Goal: Task Accomplishment & Management: Manage account settings

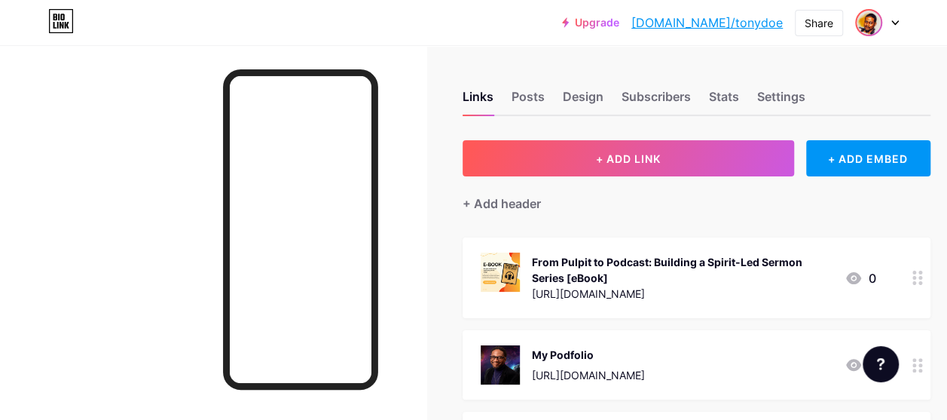
click at [869, 29] on img at bounding box center [868, 23] width 24 height 24
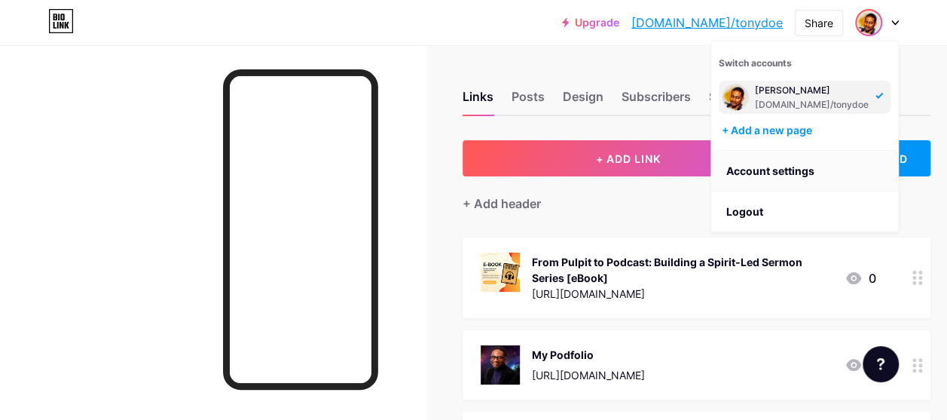
click at [774, 172] on link "Account settings" at bounding box center [804, 171] width 187 height 41
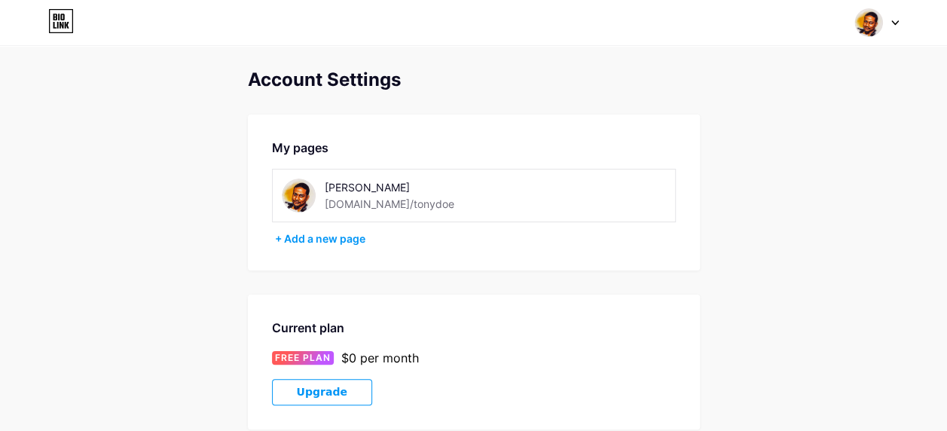
click at [294, 202] on img at bounding box center [299, 195] width 34 height 34
click at [894, 29] on div at bounding box center [877, 22] width 44 height 27
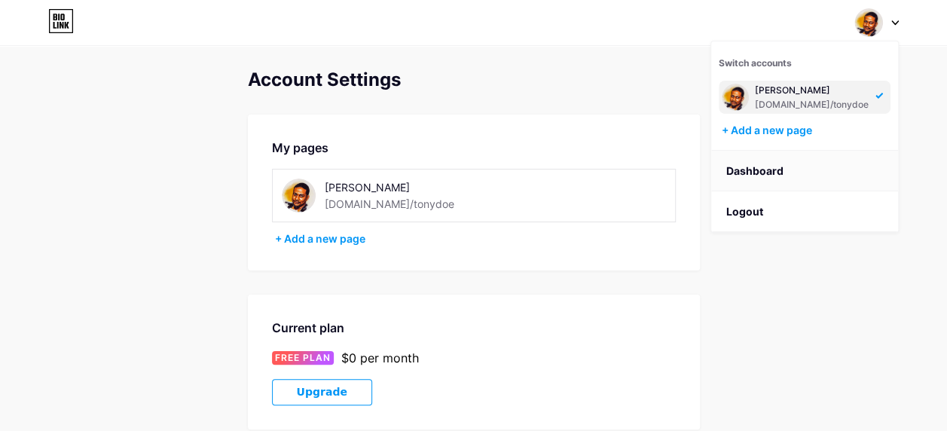
click at [740, 172] on link "Dashboard" at bounding box center [804, 171] width 187 height 41
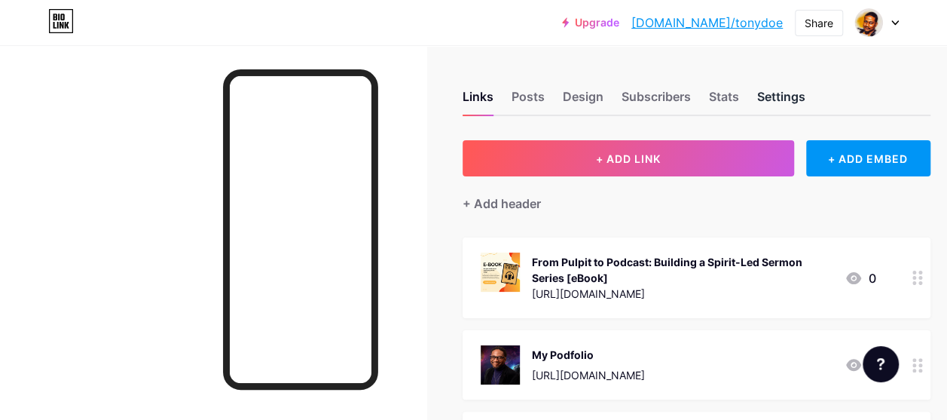
click at [786, 99] on div "Settings" at bounding box center [781, 100] width 48 height 27
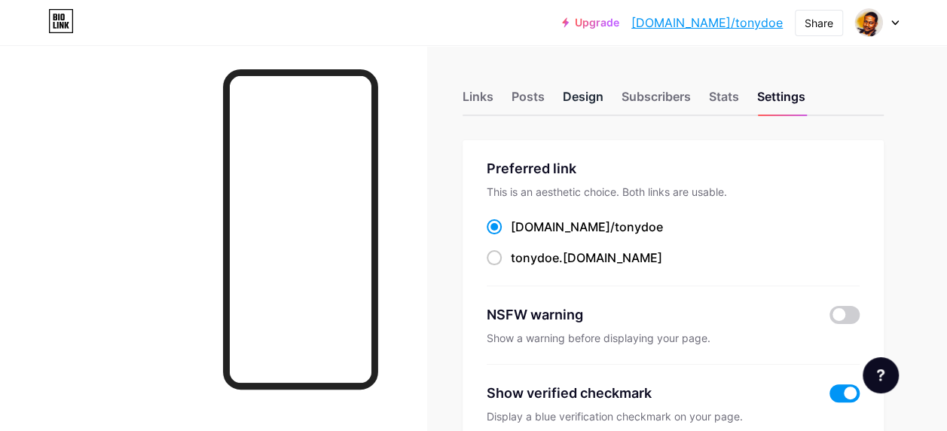
click at [575, 101] on div "Design" at bounding box center [583, 100] width 41 height 27
click at [590, 95] on div "Design" at bounding box center [583, 100] width 41 height 27
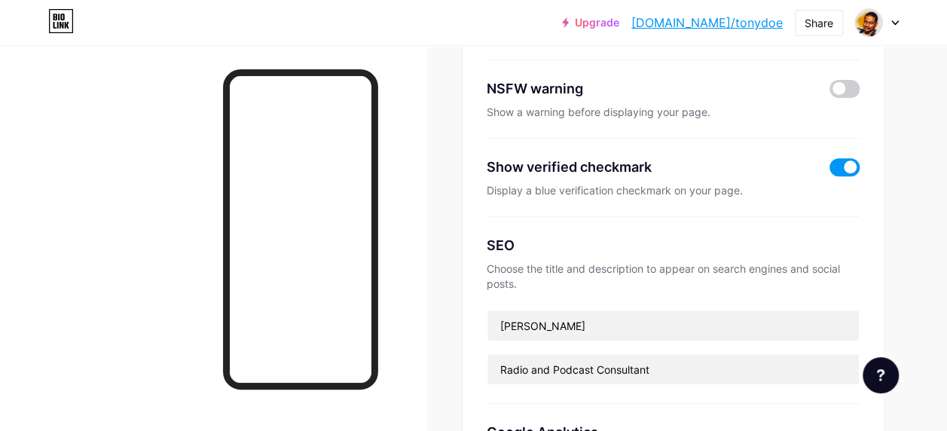
scroll to position [377, 0]
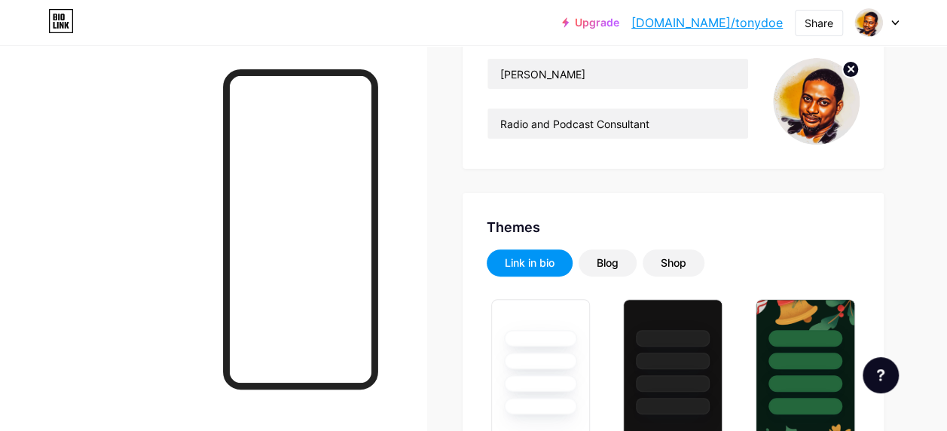
scroll to position [75, 0]
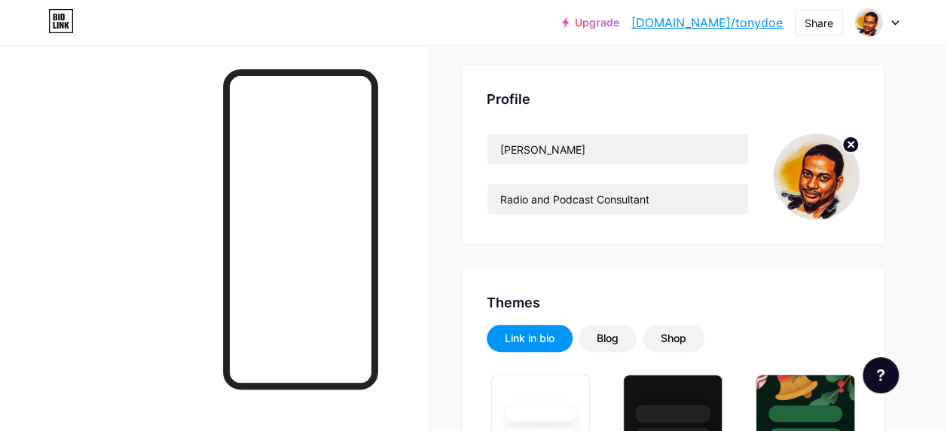
click at [848, 147] on icon at bounding box center [850, 144] width 5 height 5
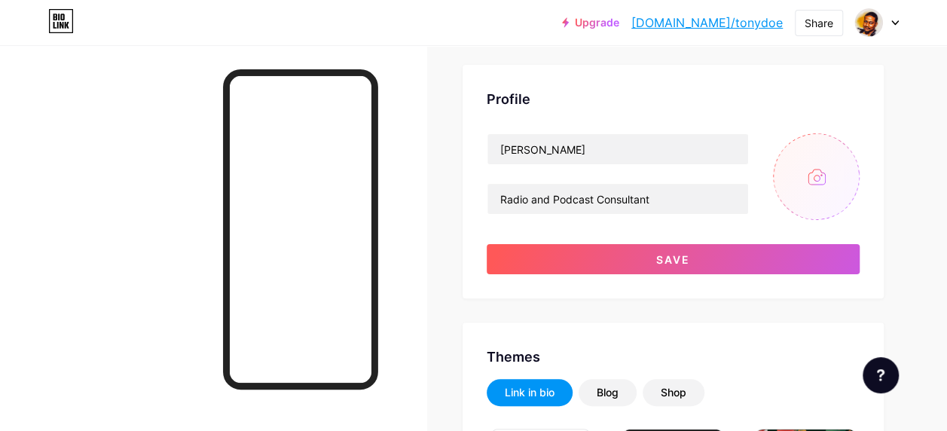
click at [813, 177] on input "file" at bounding box center [816, 176] width 87 height 87
type input "C:\fakepath\TD_smaller.png"
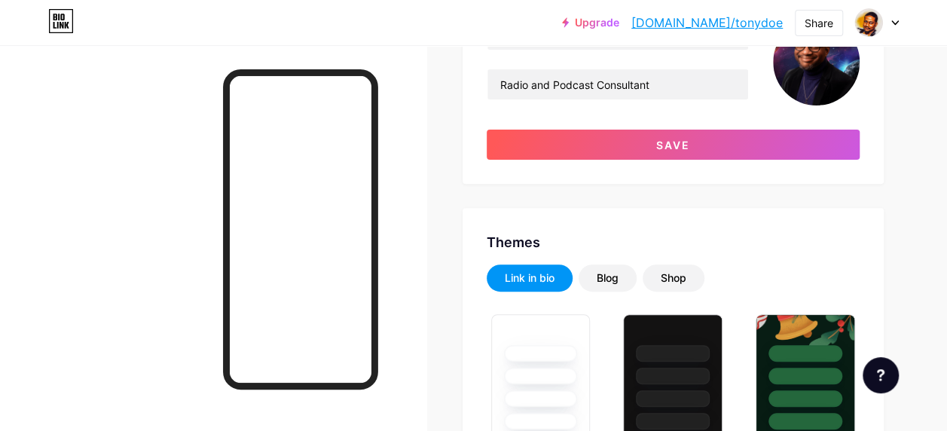
scroll to position [226, 0]
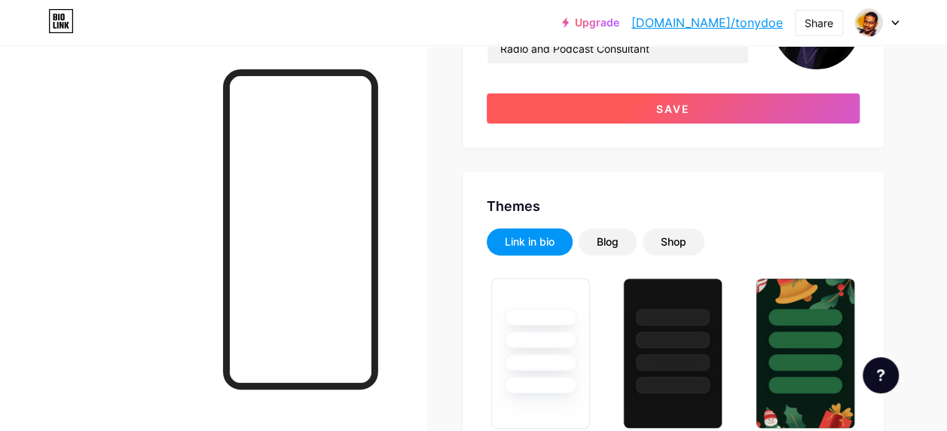
click at [642, 116] on button "Save" at bounding box center [673, 108] width 373 height 30
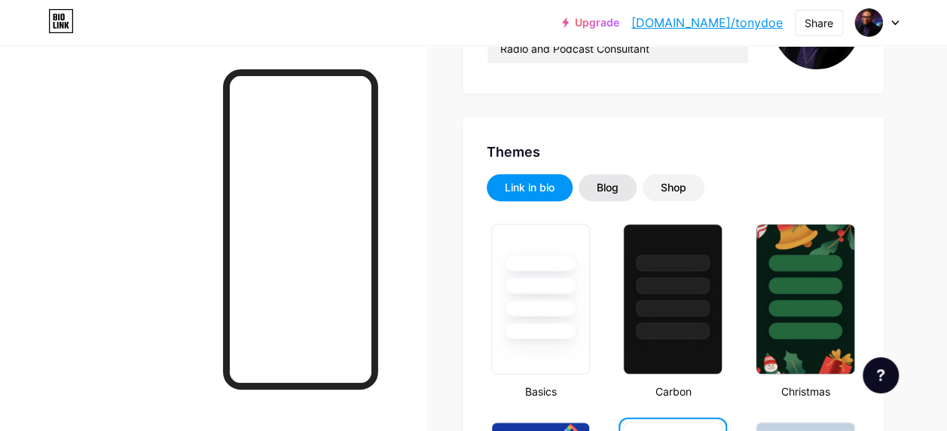
click at [615, 190] on div "Blog" at bounding box center [608, 187] width 22 height 15
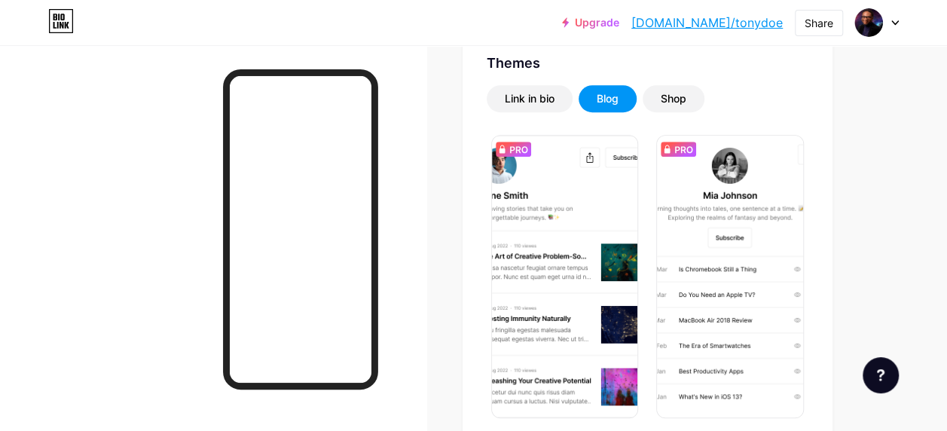
scroll to position [301, 0]
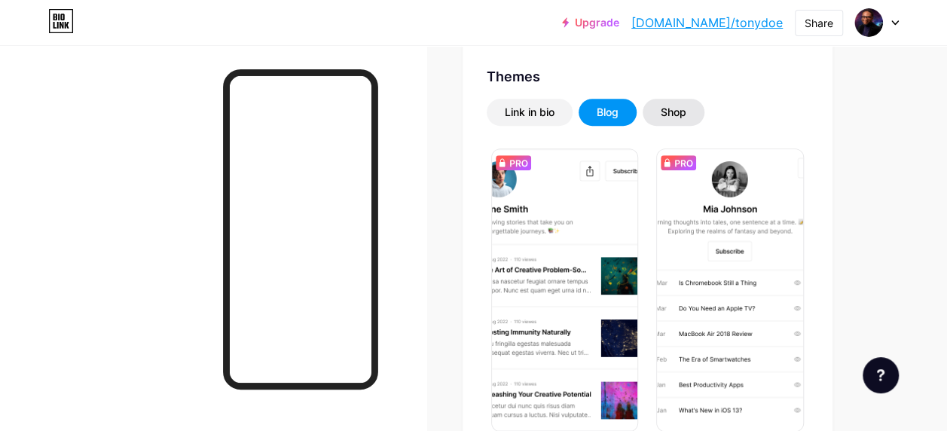
click at [686, 115] on div "Shop" at bounding box center [674, 112] width 26 height 15
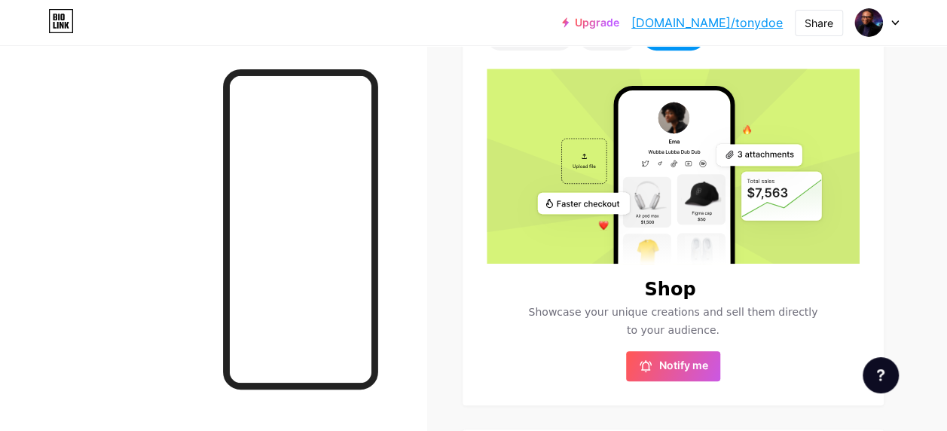
scroll to position [226, 0]
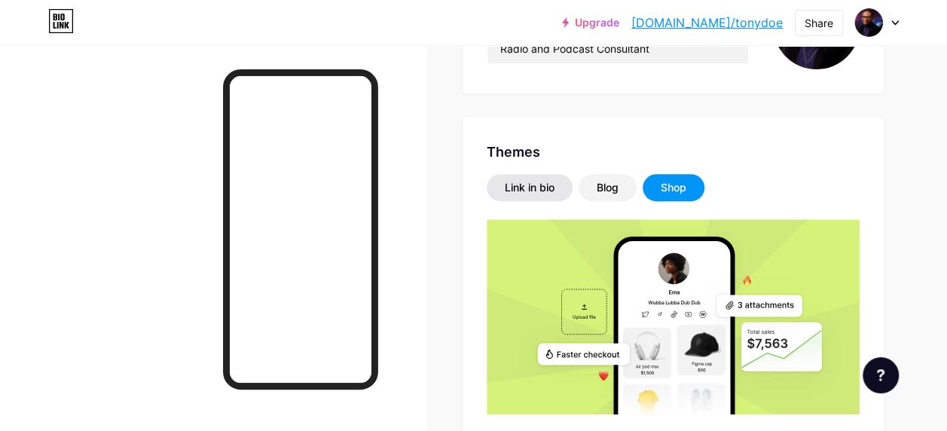
click at [536, 189] on div "Link in bio" at bounding box center [530, 187] width 50 height 15
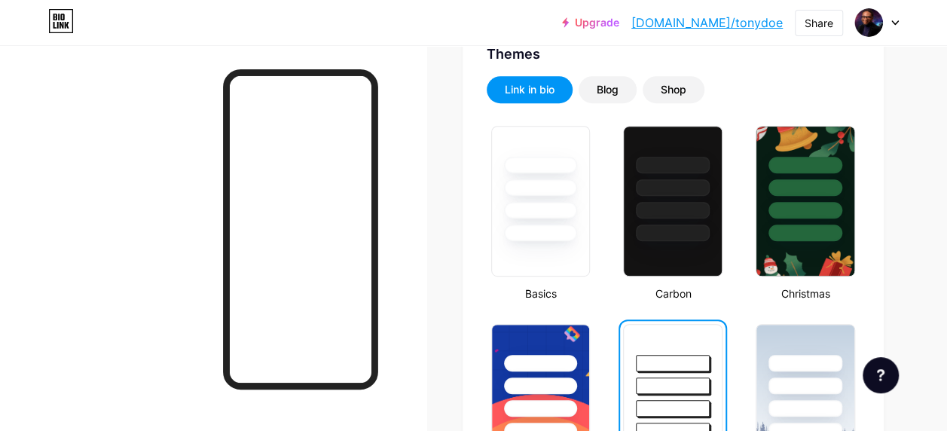
scroll to position [0, 0]
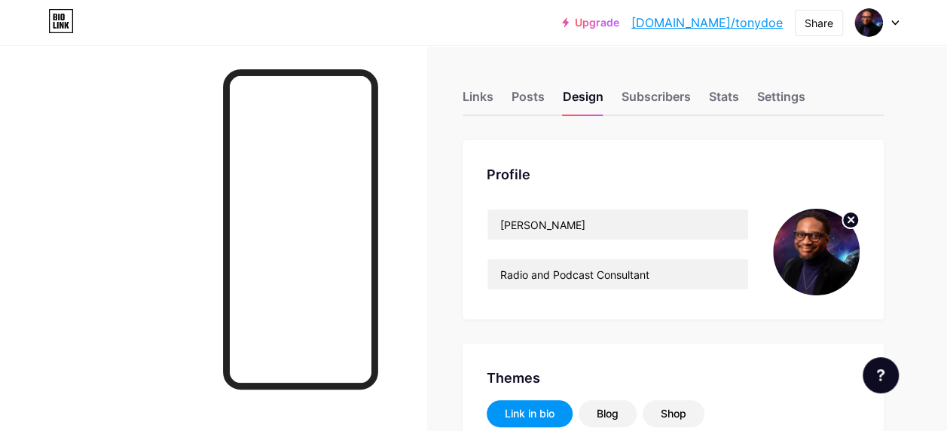
click at [700, 23] on link "[DOMAIN_NAME]/tonydoe" at bounding box center [706, 23] width 151 height 18
